Goal: Task Accomplishment & Management: Manage account settings

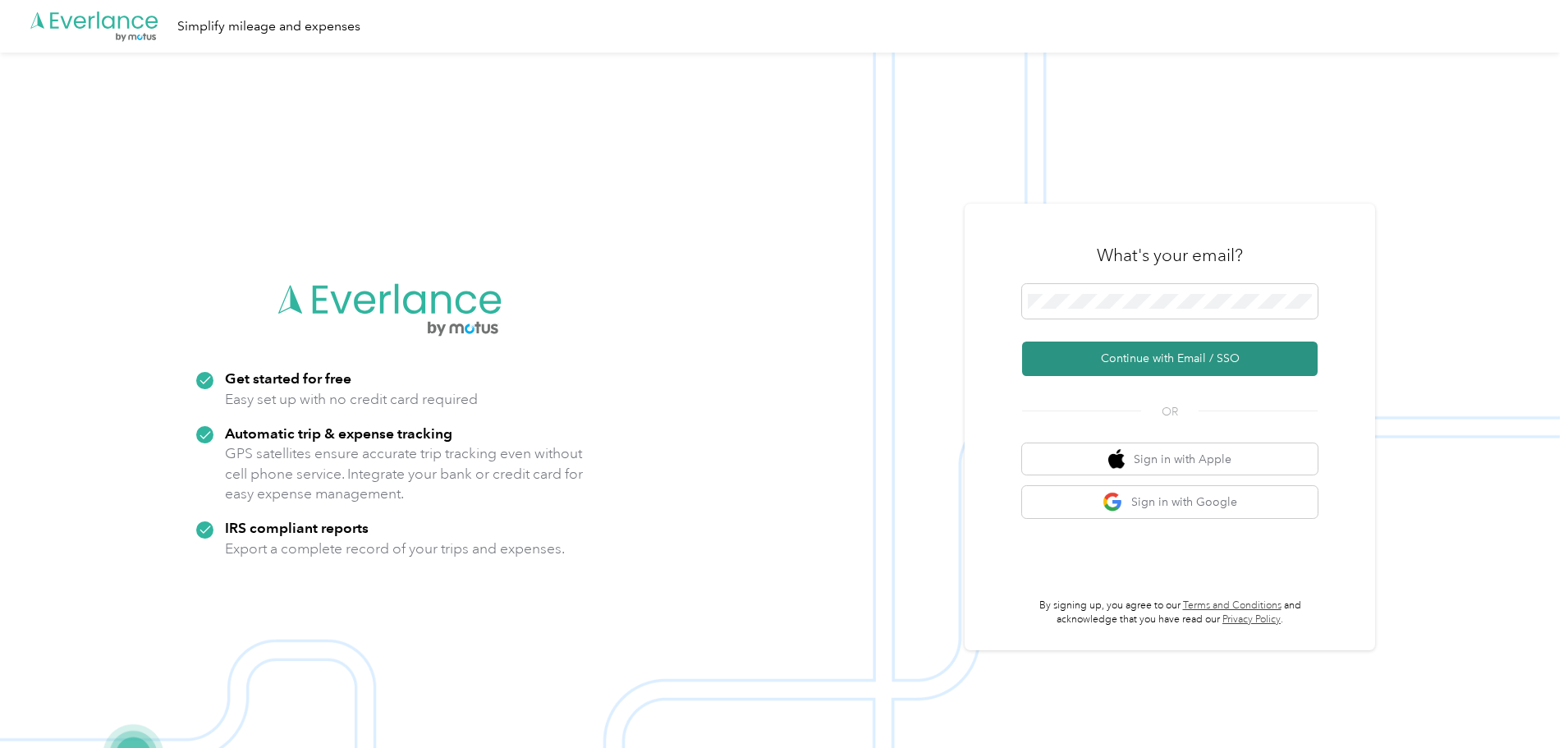
click at [1220, 356] on button "Continue with Email / SSO" at bounding box center [1170, 358] width 295 height 35
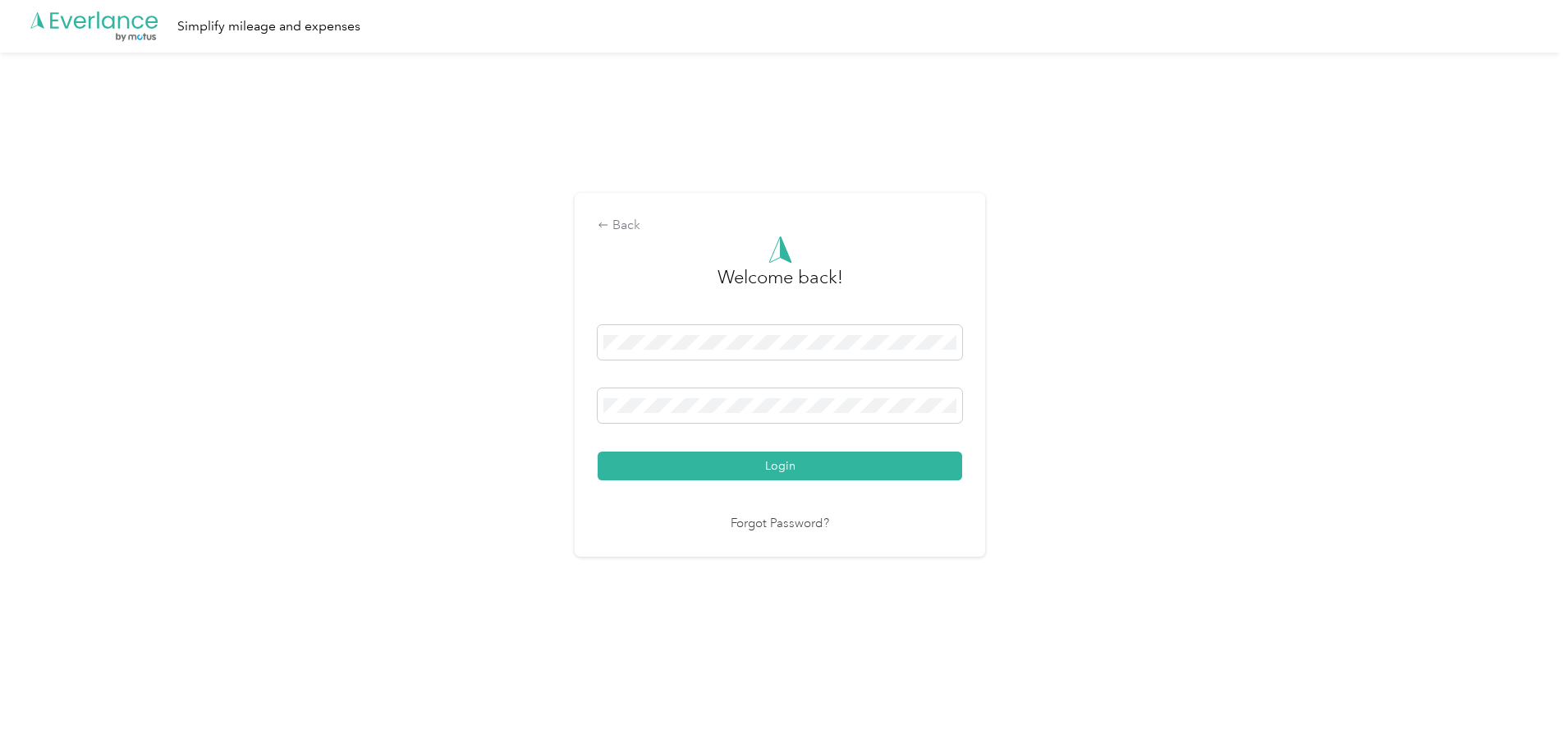
click at [772, 462] on button "Login" at bounding box center [779, 465] width 365 height 28
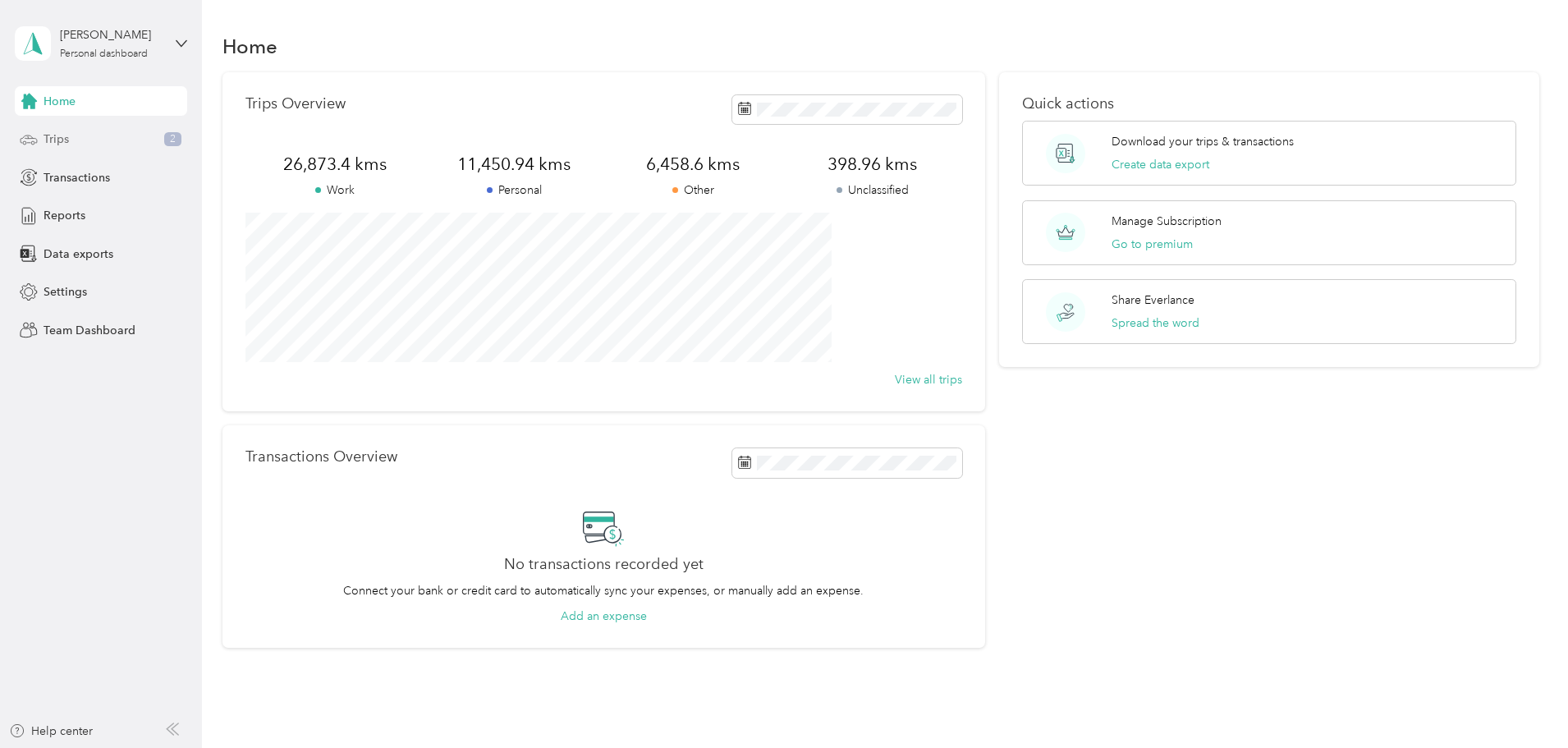
click at [71, 145] on div "Trips 2" at bounding box center [101, 139] width 172 height 29
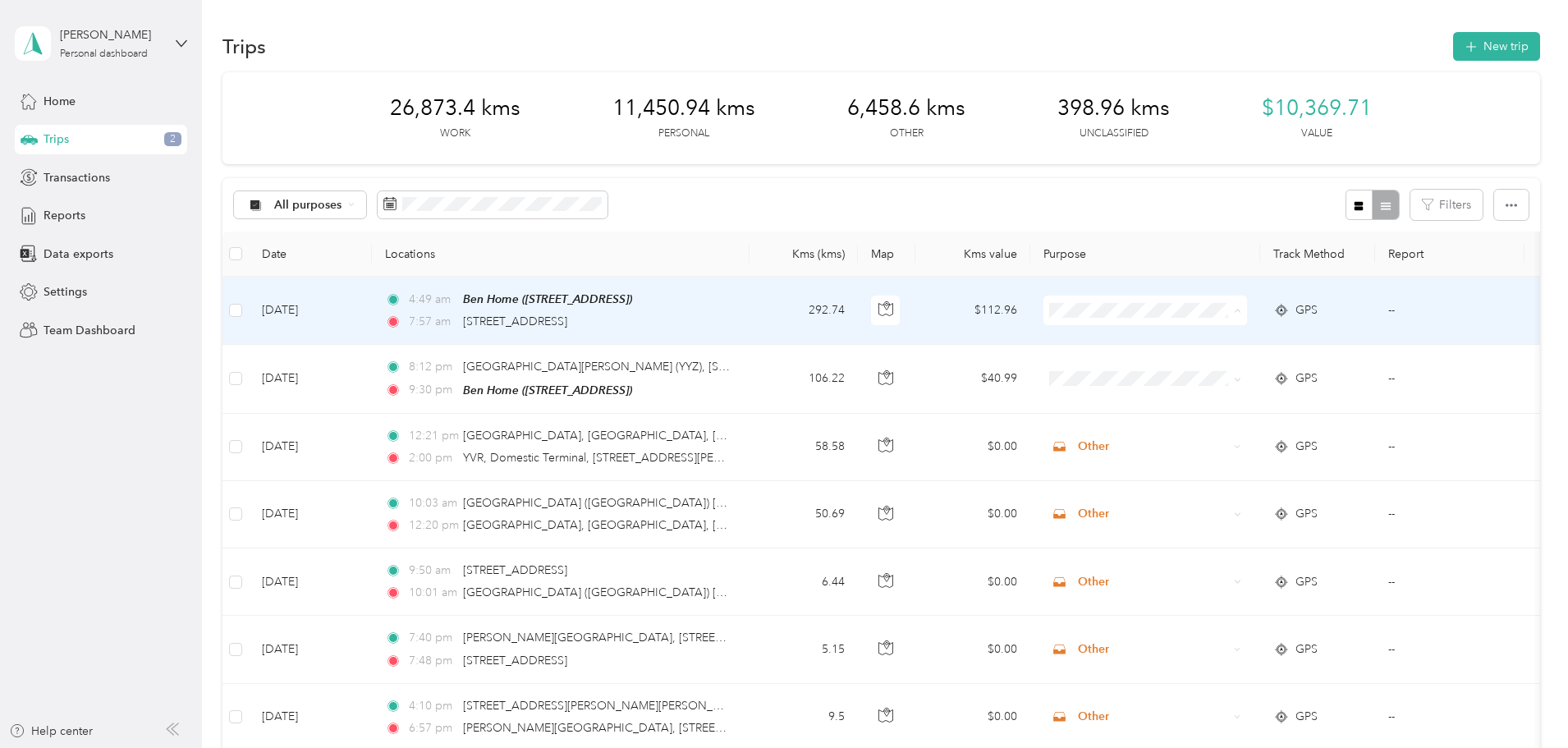
click at [1221, 338] on span "Work" at bounding box center [1270, 341] width 152 height 17
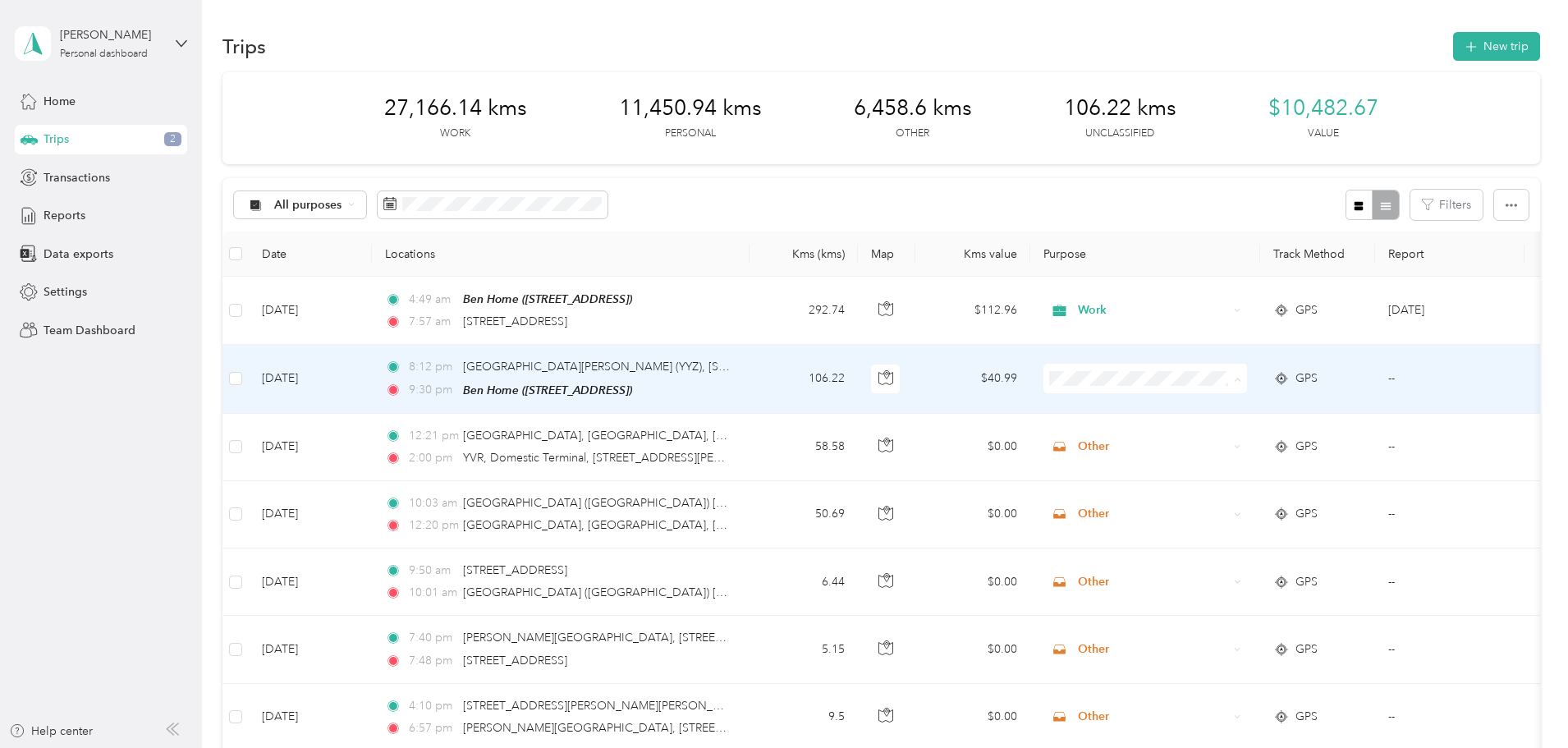
click at [1215, 409] on span "Work" at bounding box center [1270, 408] width 152 height 17
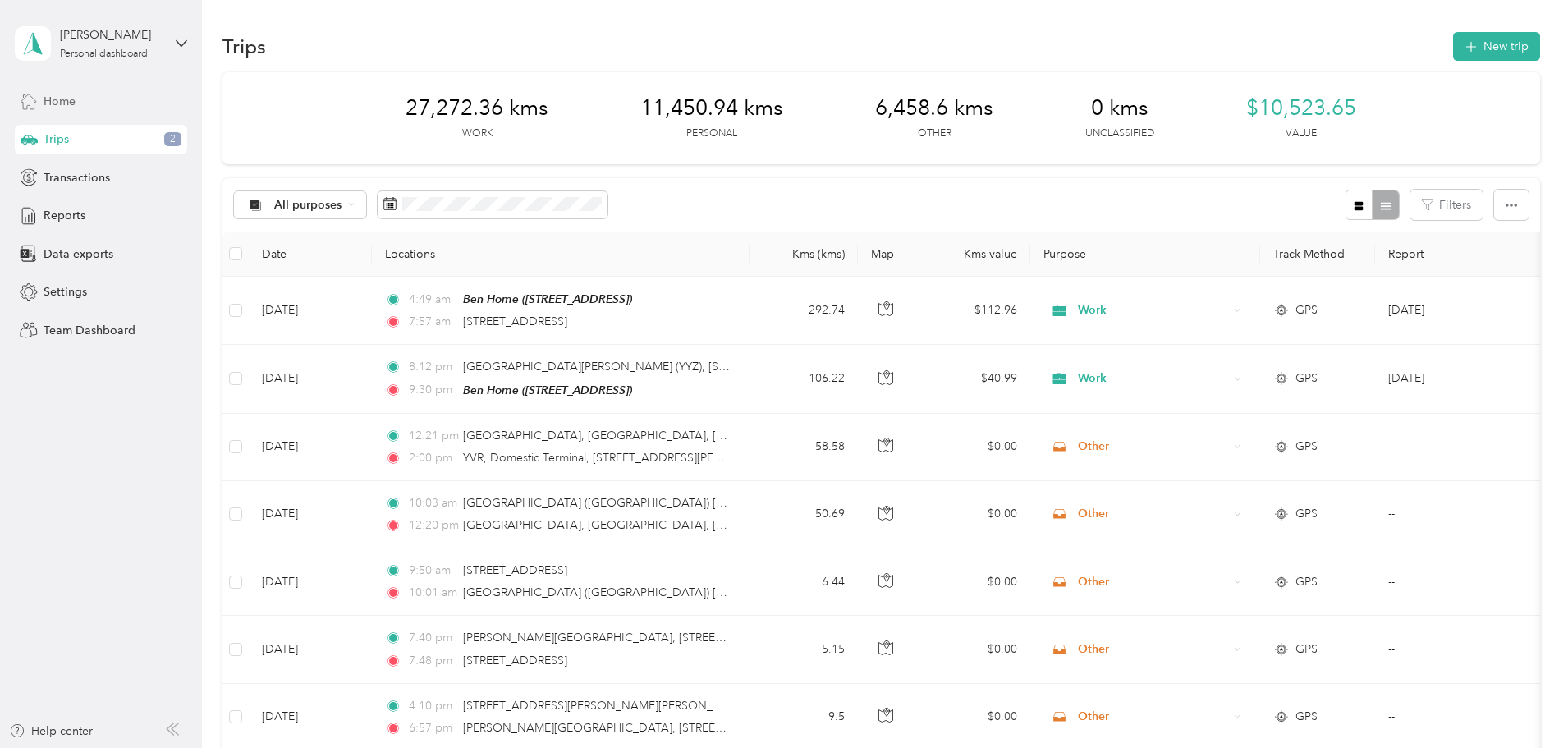
click at [60, 101] on span "Home" at bounding box center [59, 101] width 32 height 17
